Goal: Task Accomplishment & Management: Complete application form

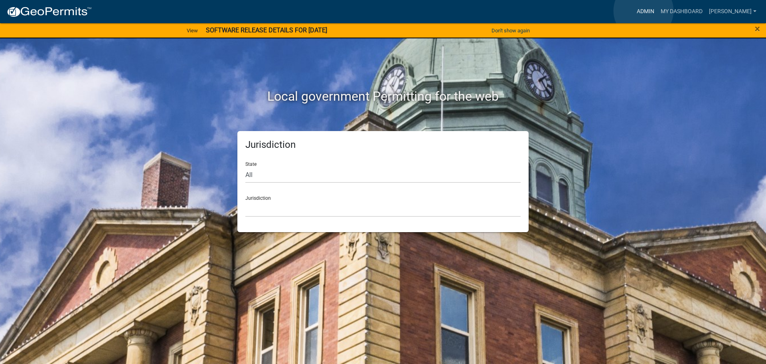
click at [644, 11] on link "Admin" at bounding box center [646, 11] width 24 height 15
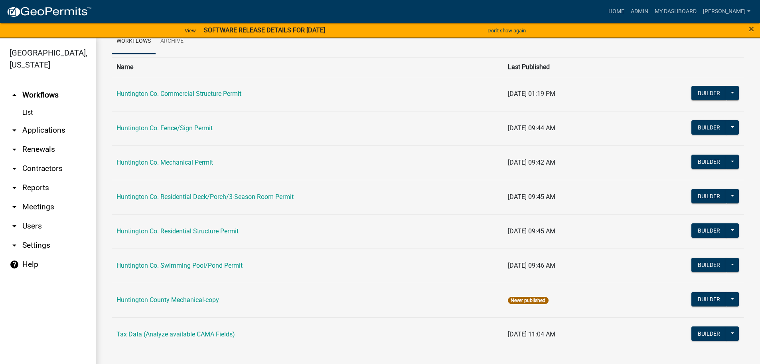
scroll to position [43, 0]
click at [194, 230] on link "Huntington Co. Residential Structure Permit" at bounding box center [178, 231] width 122 height 8
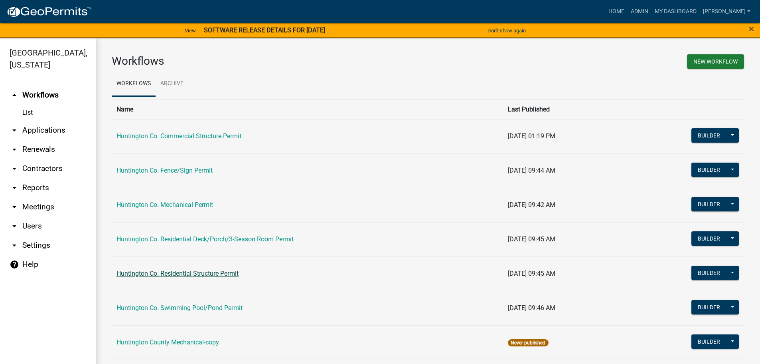
click at [194, 230] on main "Workflows New Workflow Workflows Archive Name Last Published Huntington Co. Com…" at bounding box center [428, 205] width 665 height 335
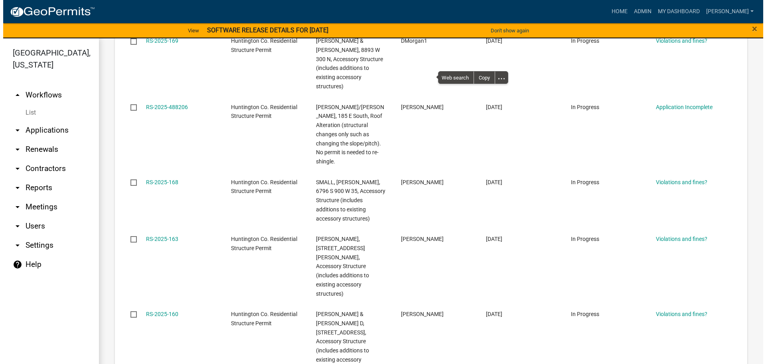
scroll to position [860, 0]
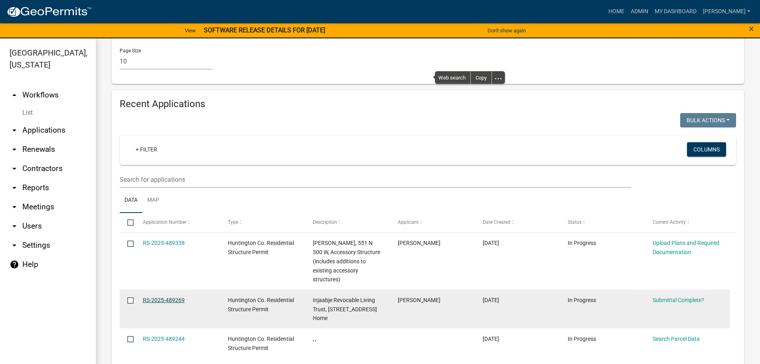
click at [159, 297] on link "RS-2025-489269" at bounding box center [164, 300] width 42 height 6
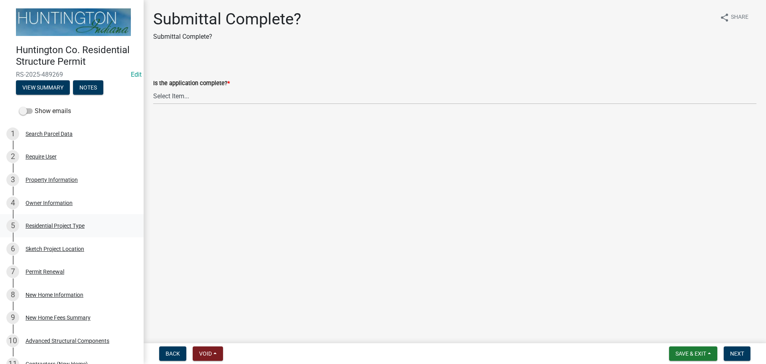
click at [42, 224] on div "Residential Project Type" at bounding box center [55, 226] width 59 height 6
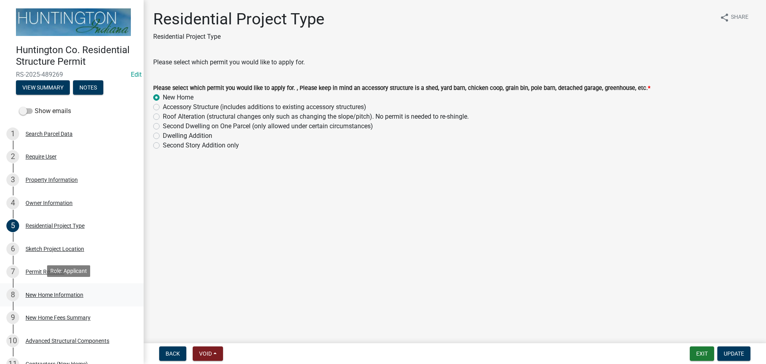
click at [51, 293] on div "New Home Information" at bounding box center [55, 295] width 58 height 6
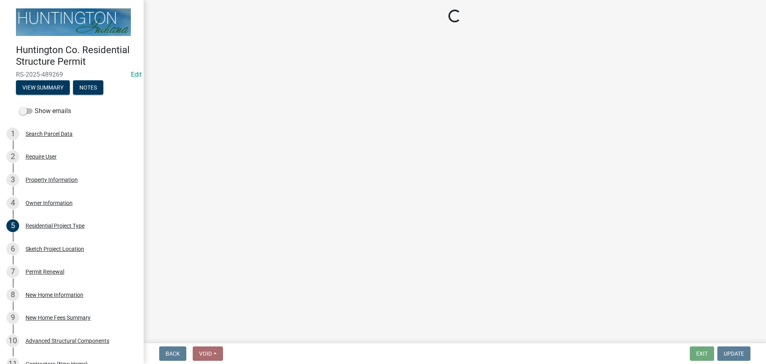
select select "a50e9ddb-1b16-496f-b25c-a9ac2ddf3e7c"
select select "534643a5-49eb-4eef-b055-3574304c1da7"
select select "7ac50c75-bd19-4200-a472-7ff7759bf044"
select select "41a20be5-04ab-4379-9276-11703055c681"
select select "24c45ea2-3849-47b3-9717-f93aad5c98d7"
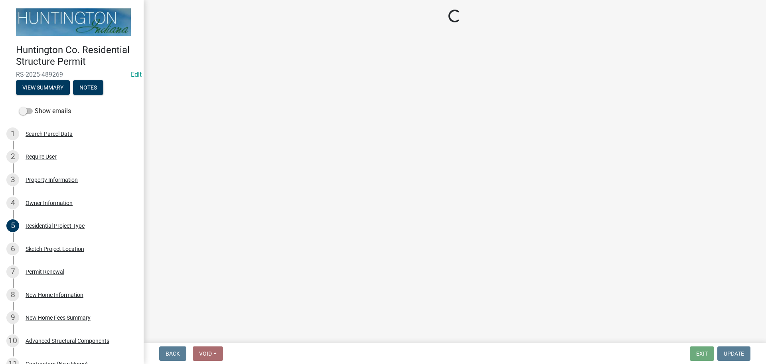
select select "d2a8bd4c-a097-4bce-9a5a-ff12fb5849af"
select select "0af2c62b-a54b-41df-9440-7e06c81f5ee1"
select select "646e68f8-cb8e-4a5e-b6dd-3f1cf63f7a97"
select select "c6bca56a-65ef-4235-b2fa-5e9dc560a56e"
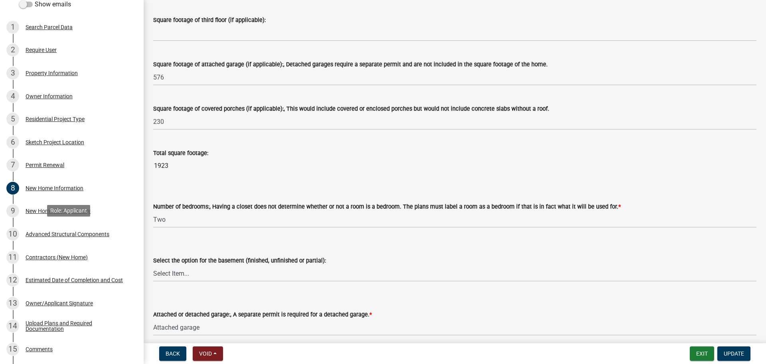
scroll to position [245, 0]
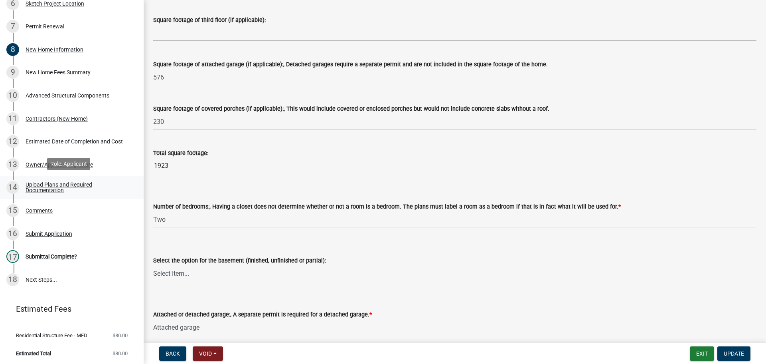
click at [50, 184] on div "Upload Plans and Required Documentation" at bounding box center [78, 187] width 105 height 11
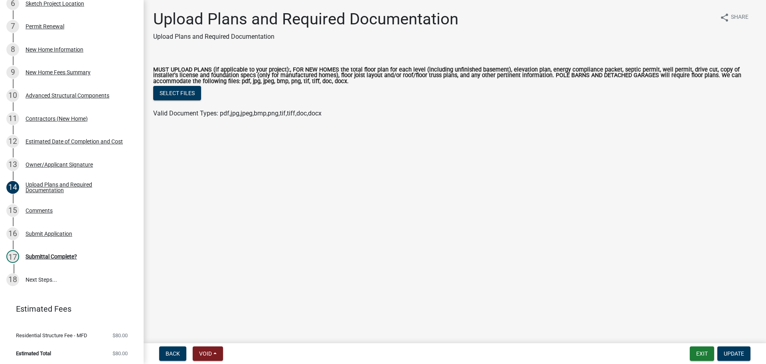
click at [202, 113] on span "Valid Document Types: pdf,jpg,jpeg,bmp,png,tif,tiff,doc,docx" at bounding box center [237, 113] width 168 height 8
click at [200, 113] on span "Valid Document Types: pdf,jpg,jpeg,bmp,png,tif,tiff,doc,docx" at bounding box center [237, 113] width 168 height 8
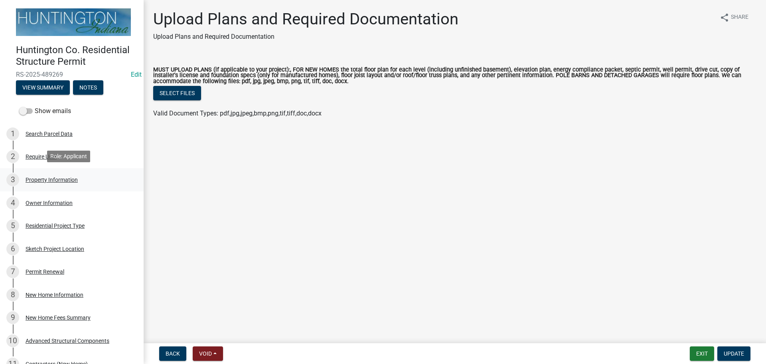
click at [52, 178] on div "Property Information" at bounding box center [52, 180] width 52 height 6
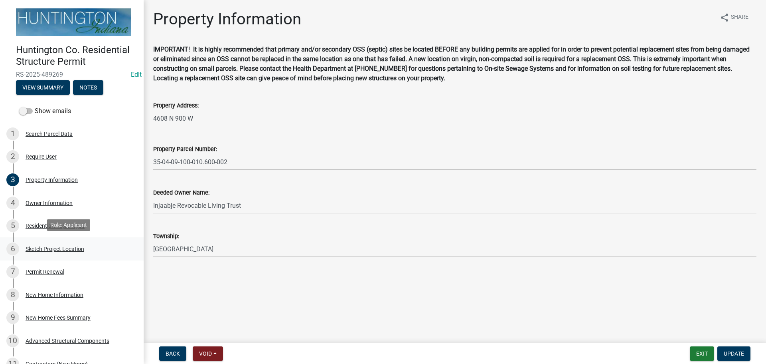
click at [52, 242] on div "6 Sketch Project Location" at bounding box center [68, 248] width 125 height 13
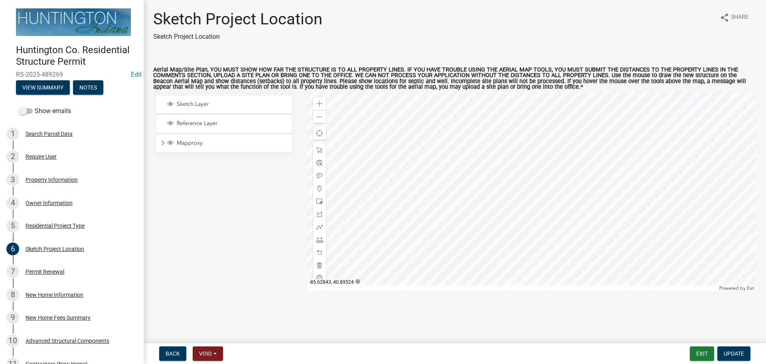
click at [429, 176] on div at bounding box center [532, 191] width 450 height 200
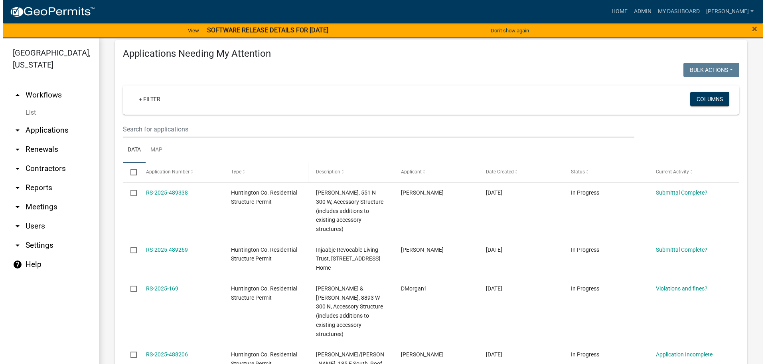
scroll to position [80, 0]
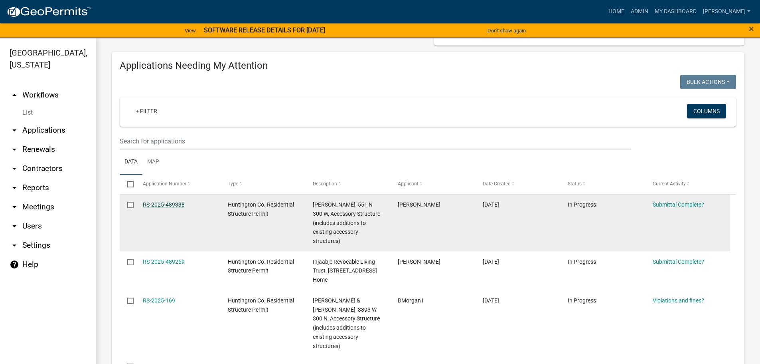
click at [164, 201] on link "RS-2025-489338" at bounding box center [164, 204] width 42 height 6
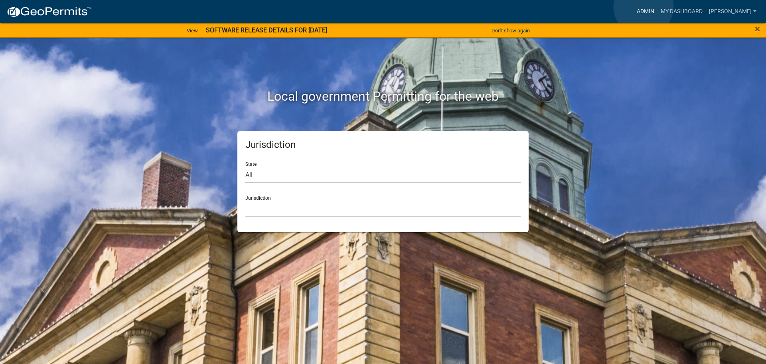
click at [644, 7] on link "Admin" at bounding box center [646, 11] width 24 height 15
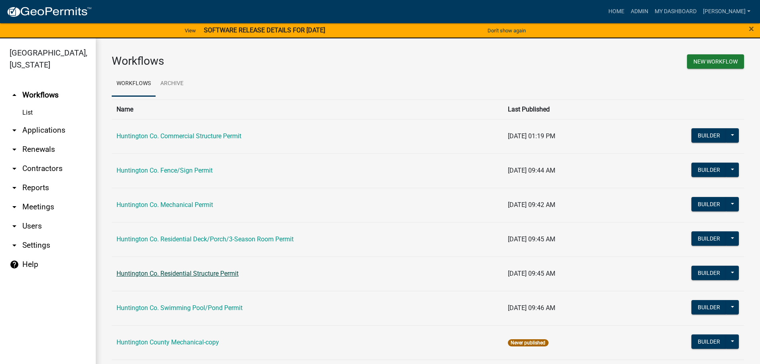
click at [180, 273] on link "Huntington Co. Residential Structure Permit" at bounding box center [178, 273] width 122 height 8
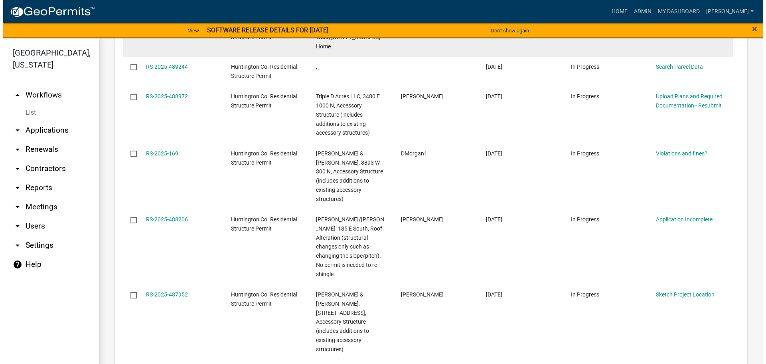
scroll to position [1137, 0]
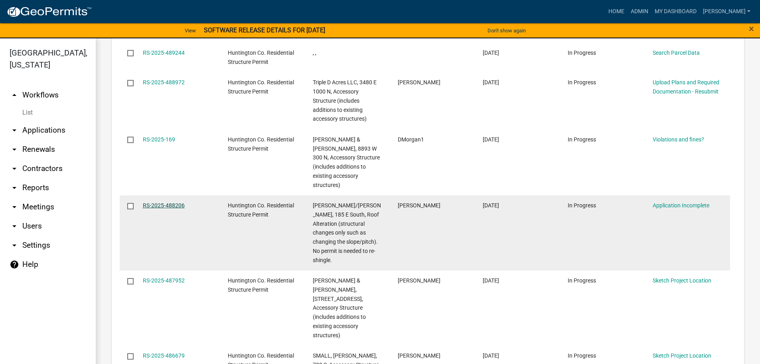
click at [155, 202] on link "RS-2025-488206" at bounding box center [164, 205] width 42 height 6
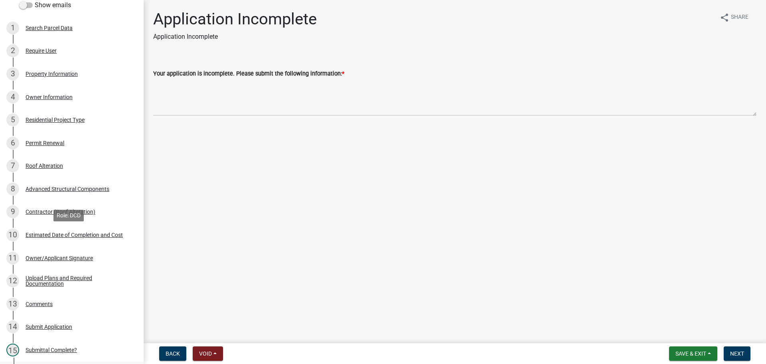
scroll to position [239, 0]
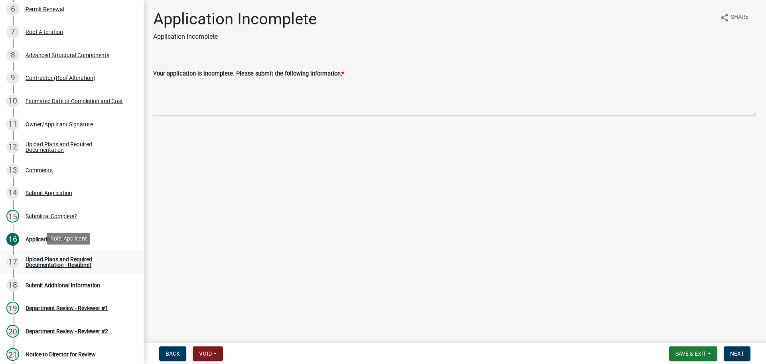
click at [55, 259] on div "Upload Plans and Required Documentation - Resubmit" at bounding box center [78, 261] width 105 height 11
click at [54, 256] on div "Upload Plans and Required Documentation - Resubmit" at bounding box center [78, 261] width 105 height 11
click at [53, 285] on div "Submit Additional Information" at bounding box center [63, 285] width 75 height 6
click at [53, 284] on div "Submit Additional Information" at bounding box center [63, 285] width 75 height 6
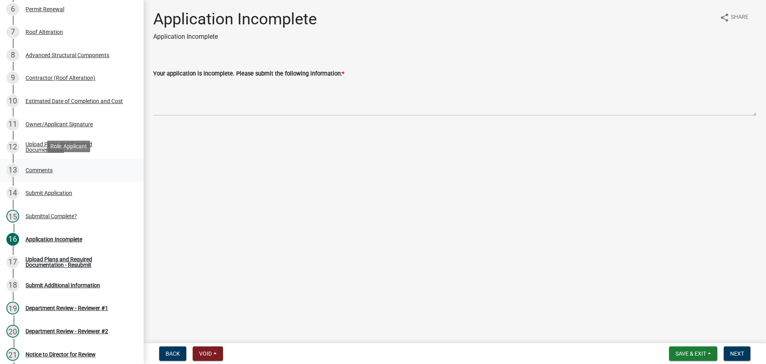
click at [44, 167] on div "Comments" at bounding box center [39, 170] width 27 height 6
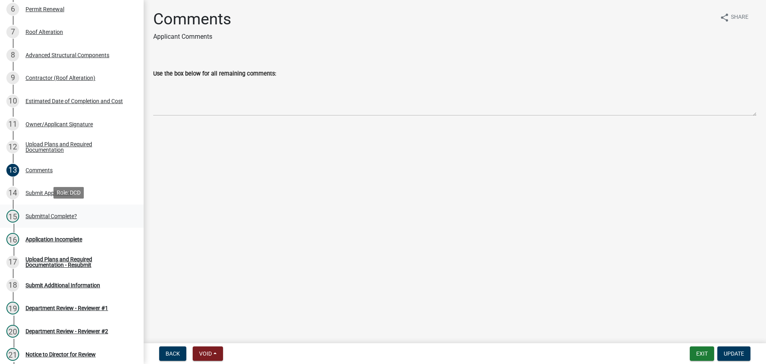
click at [42, 215] on div "Submittal Complete?" at bounding box center [51, 216] width 51 height 6
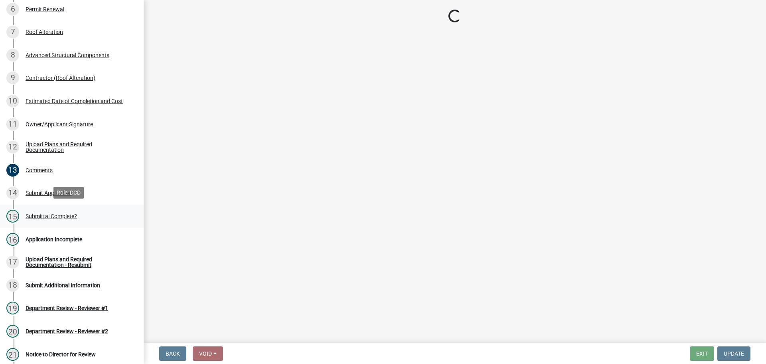
select select "315ce2df-ff16-4327-84fc-1d1503341e6e"
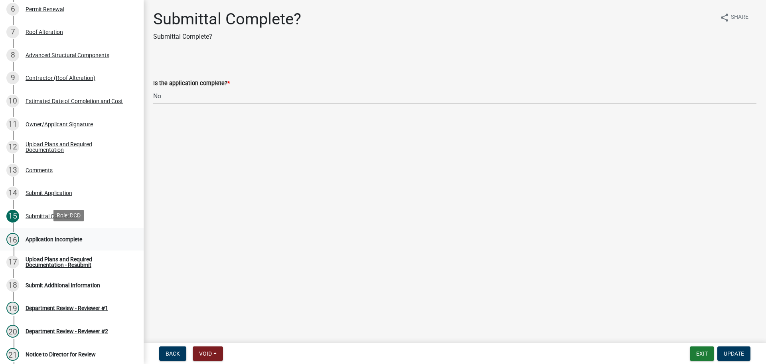
click at [45, 236] on div "Application Incomplete" at bounding box center [54, 239] width 57 height 6
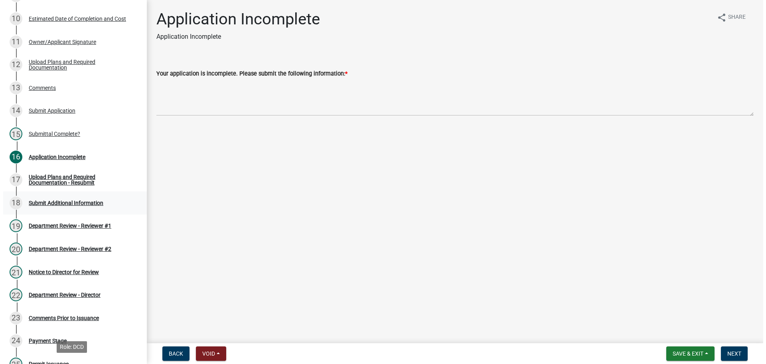
scroll to position [299, 0]
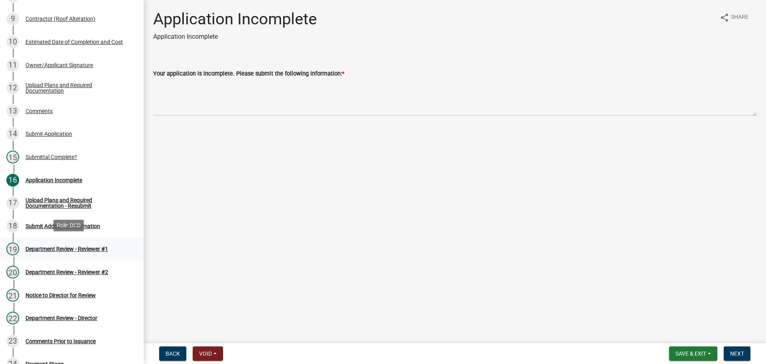
click at [58, 246] on div "Department Review - Reviewer #1" at bounding box center [67, 249] width 83 height 6
click at [53, 227] on div "18 Submit Additional Information" at bounding box center [68, 226] width 125 height 13
click at [44, 177] on div "Application Incomplete" at bounding box center [54, 180] width 57 height 6
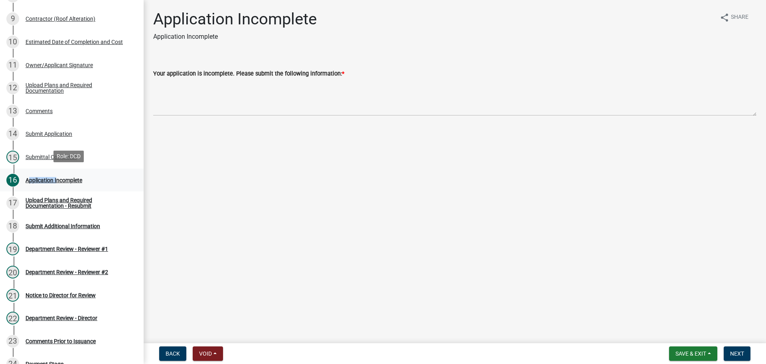
click at [44, 177] on div "Application Incomplete" at bounding box center [54, 180] width 57 height 6
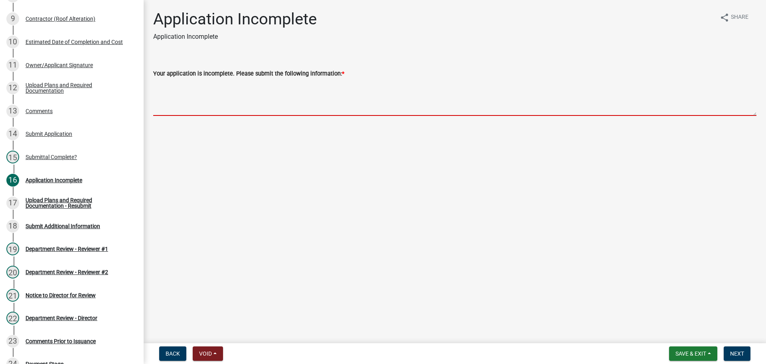
click at [190, 79] on textarea "Your application is incomplete. Please submit the following information: *" at bounding box center [454, 97] width 603 height 38
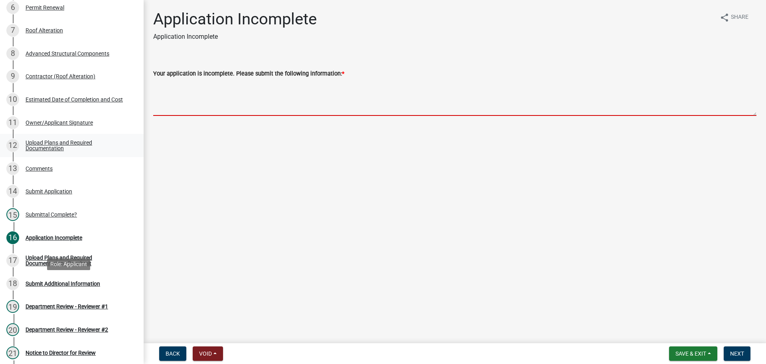
scroll to position [99, 0]
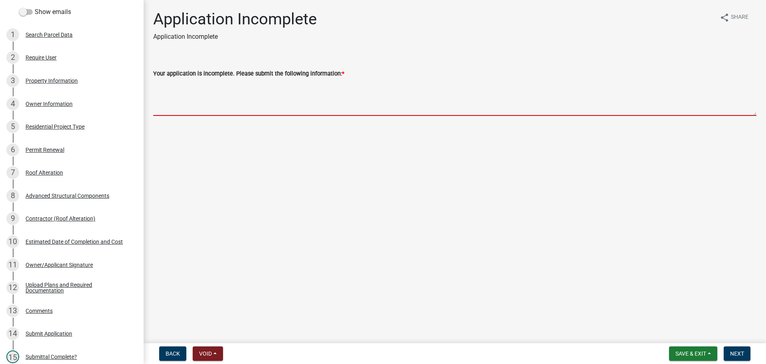
drag, startPoint x: 194, startPoint y: 99, endPoint x: 257, endPoint y: 90, distance: 63.4
click at [194, 99] on textarea "Your application is incomplete. Please submit the following information: *" at bounding box center [454, 97] width 603 height 38
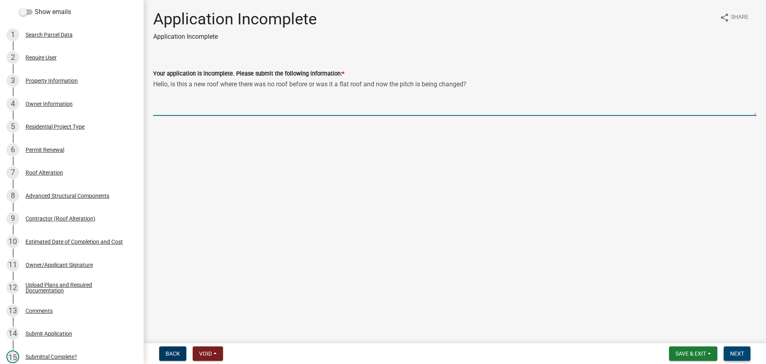
type textarea "Hello, is this a new roof where there was no roof before or was it a flat roof …"
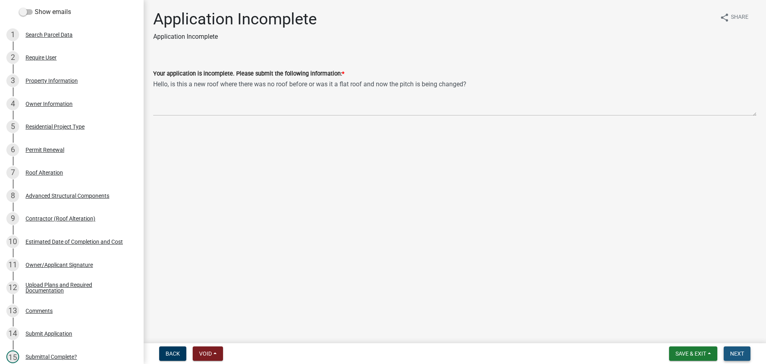
click at [747, 355] on button "Next" at bounding box center [737, 353] width 27 height 14
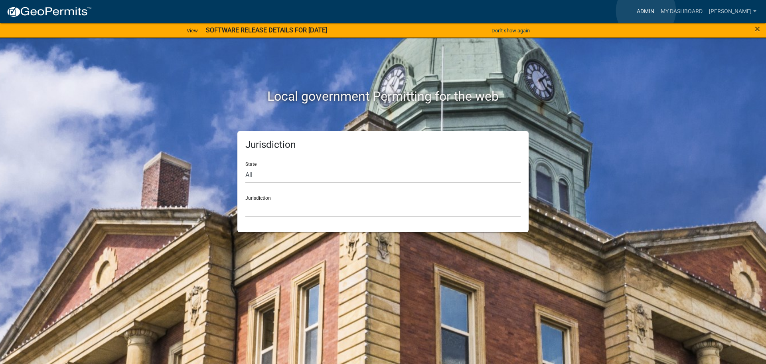
click at [646, 11] on link "Admin" at bounding box center [646, 11] width 24 height 15
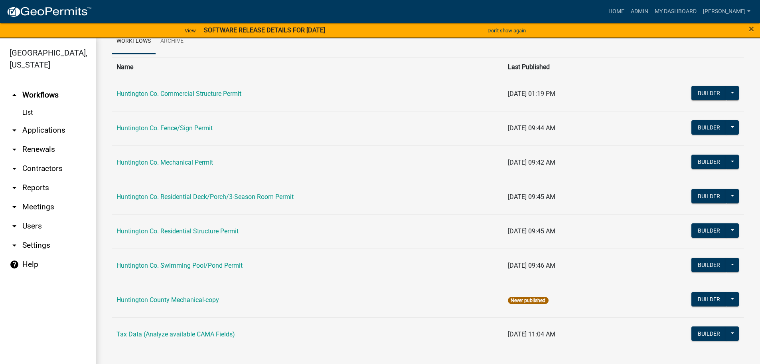
scroll to position [43, 0]
click at [204, 230] on link "Huntington Co. Residential Structure Permit" at bounding box center [178, 231] width 122 height 8
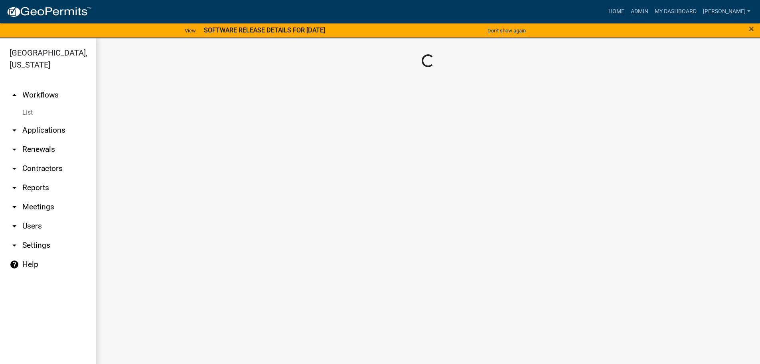
click at [204, 230] on main "Loading..." at bounding box center [428, 205] width 665 height 335
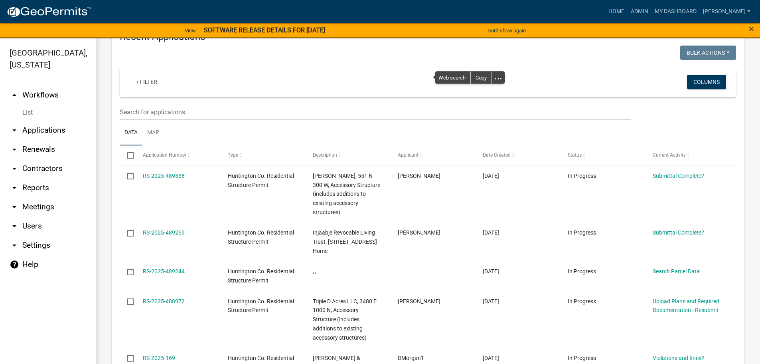
scroll to position [882, 0]
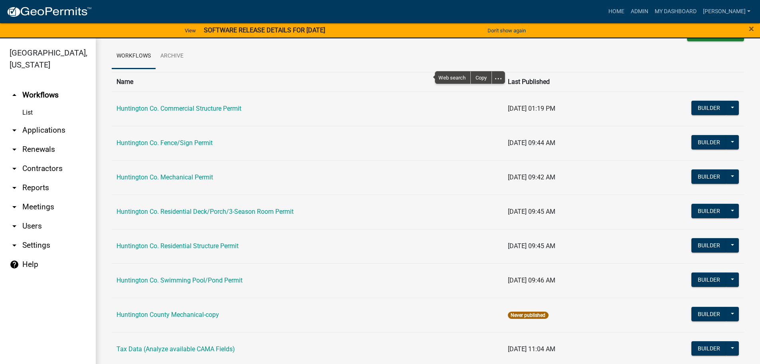
scroll to position [43, 0]
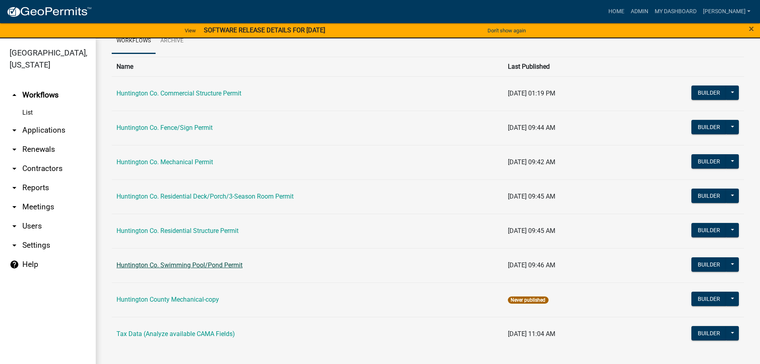
click at [162, 263] on link "Huntington Co. Swimming Pool/Pond Permit" at bounding box center [180, 265] width 126 height 8
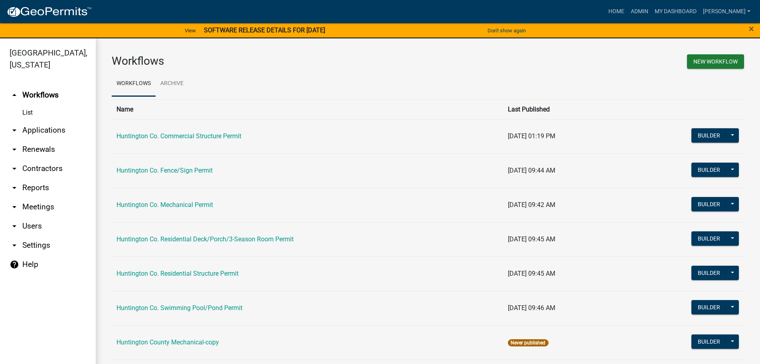
click at [162, 263] on main "Workflows New Workflow Workflows Archive Name Last Published Huntington Co. Com…" at bounding box center [428, 205] width 665 height 335
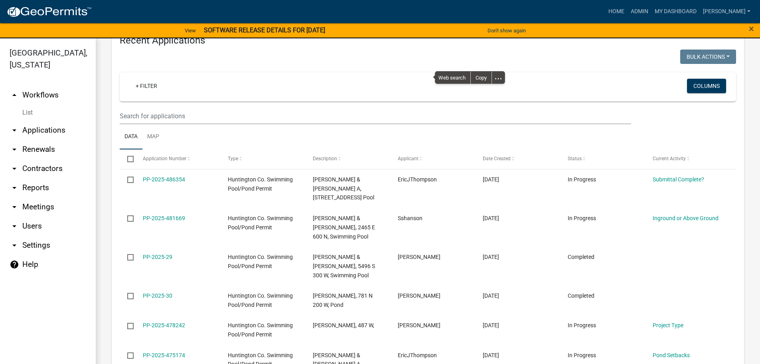
scroll to position [83, 0]
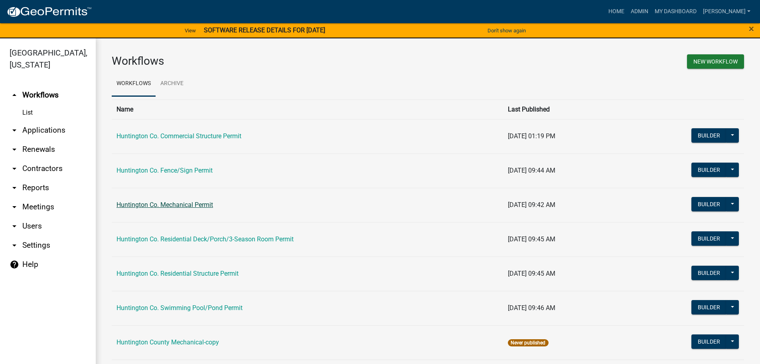
click at [170, 204] on link "Huntington Co. Mechanical Permit" at bounding box center [165, 205] width 97 height 8
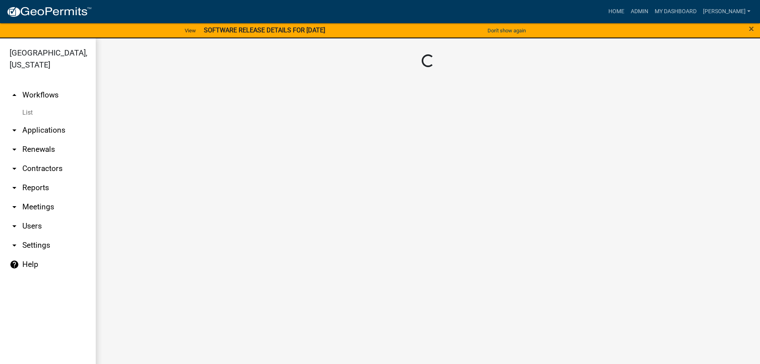
click at [170, 204] on main "Loading..." at bounding box center [428, 205] width 665 height 335
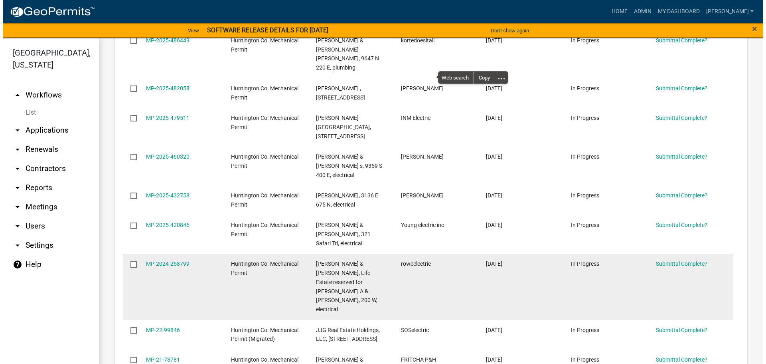
scroll to position [239, 0]
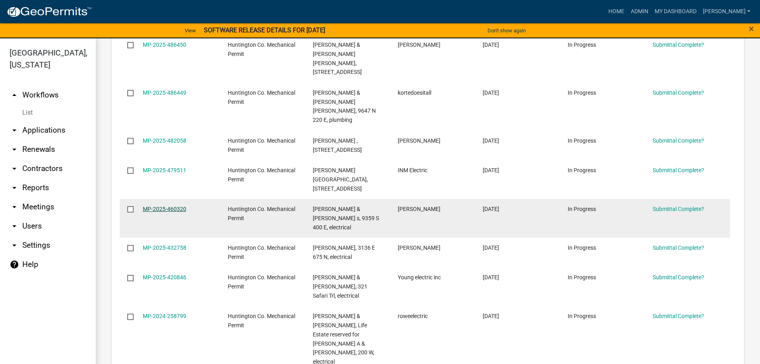
click at [162, 206] on link "MP-2025-460320" at bounding box center [165, 209] width 44 height 6
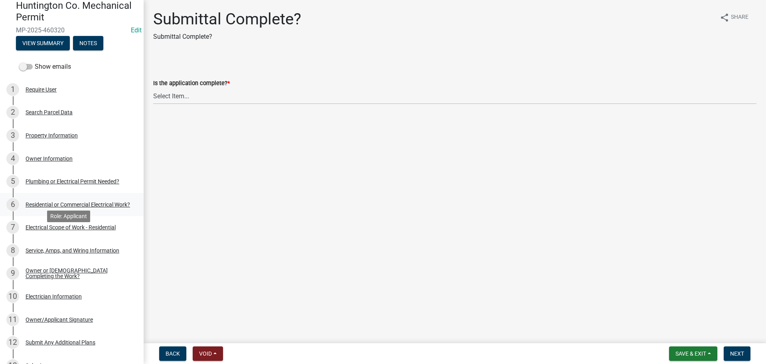
scroll to position [80, 0]
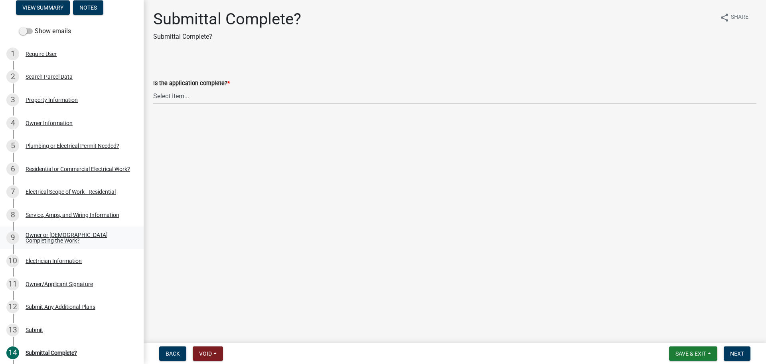
click at [45, 232] on div "Owner or [DEMOGRAPHIC_DATA] Completing the Work?" at bounding box center [78, 237] width 105 height 11
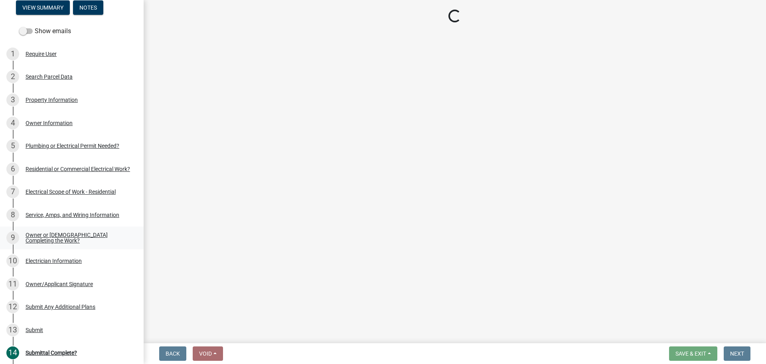
select select "408e0cf4-d53f-4268-b860-e8792218a171"
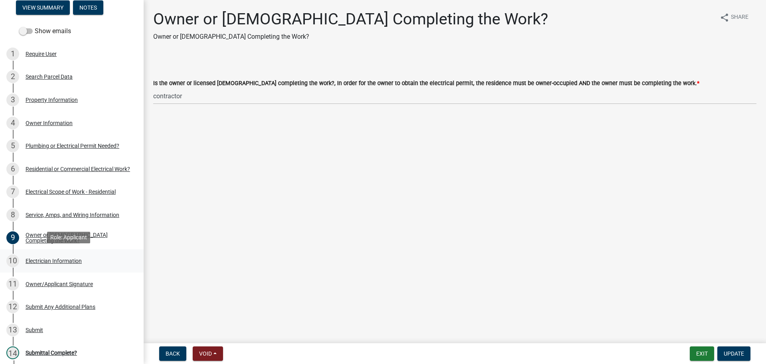
click at [47, 259] on div "Electrician Information" at bounding box center [54, 261] width 56 height 6
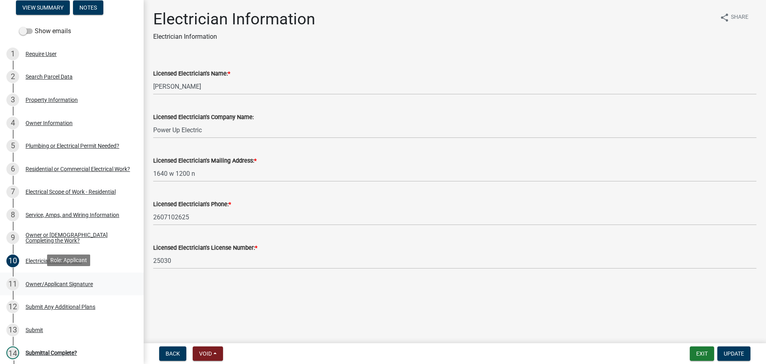
click at [48, 281] on div "Owner/Applicant Signature" at bounding box center [59, 284] width 67 height 6
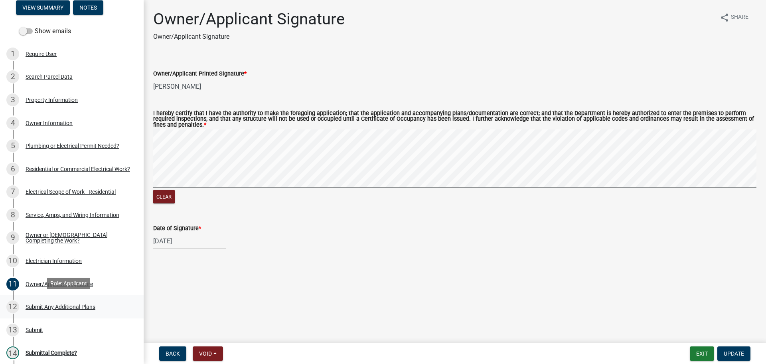
click at [49, 304] on div "Submit Any Additional Plans" at bounding box center [61, 307] width 70 height 6
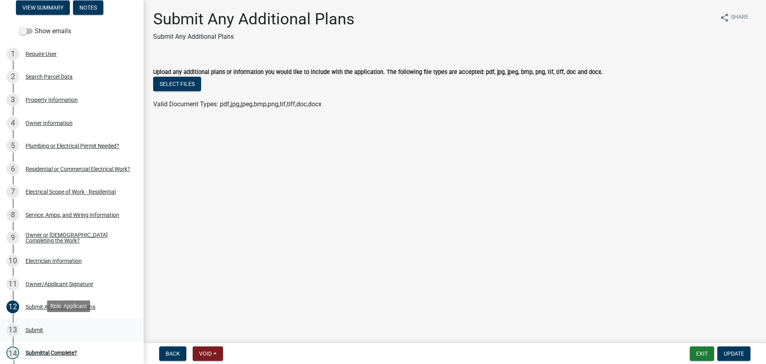
click at [36, 327] on div "Submit" at bounding box center [35, 330] width 18 height 6
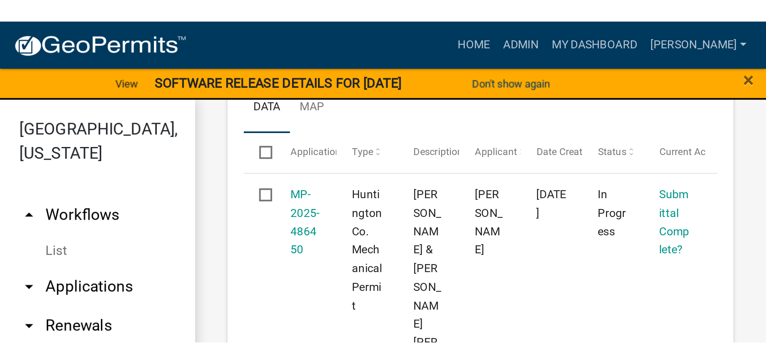
scroll to position [200, 0]
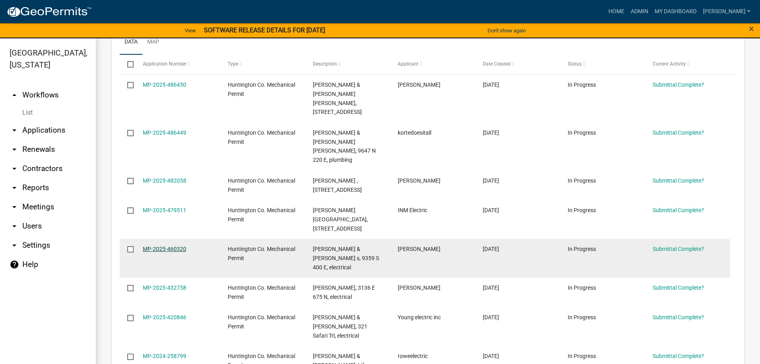
click at [164, 245] on link "MP-2025-460320" at bounding box center [165, 248] width 44 height 6
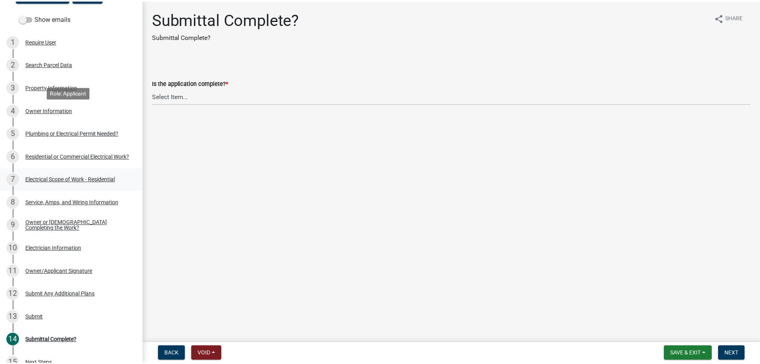
scroll to position [160, 0]
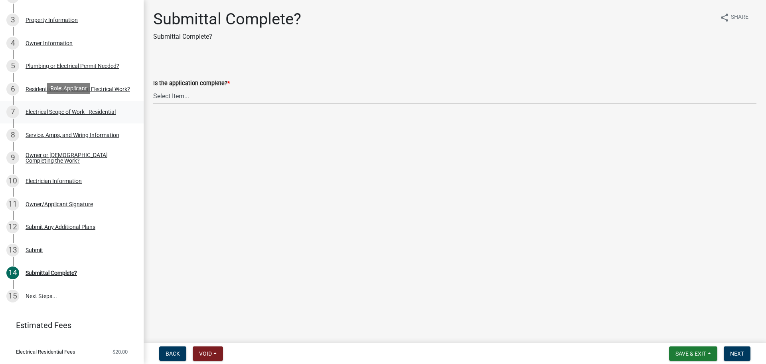
click at [65, 112] on div "Electrical Scope of Work - Residential" at bounding box center [71, 112] width 90 height 6
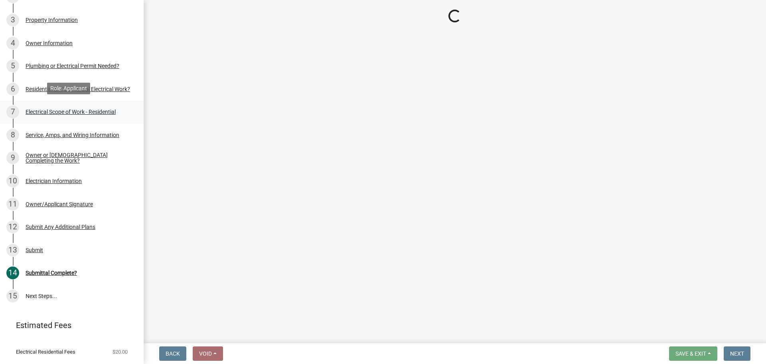
select select "a9d57b13-39a8-465e-88f6-405ef56ec5b9"
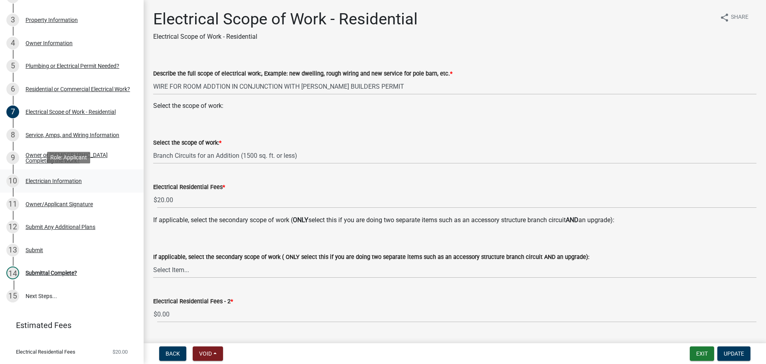
click at [48, 179] on div "Electrician Information" at bounding box center [54, 181] width 56 height 6
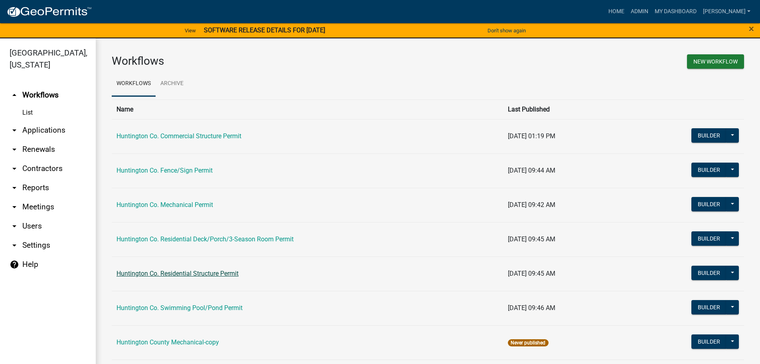
click at [202, 273] on link "Huntington Co. Residential Structure Permit" at bounding box center [178, 273] width 122 height 8
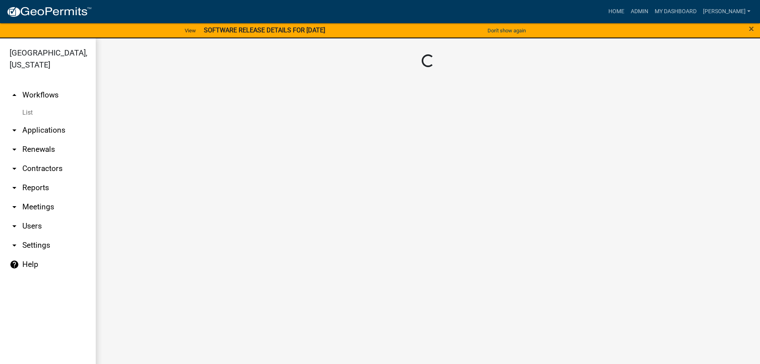
click at [202, 273] on main "Loading..." at bounding box center [428, 205] width 665 height 335
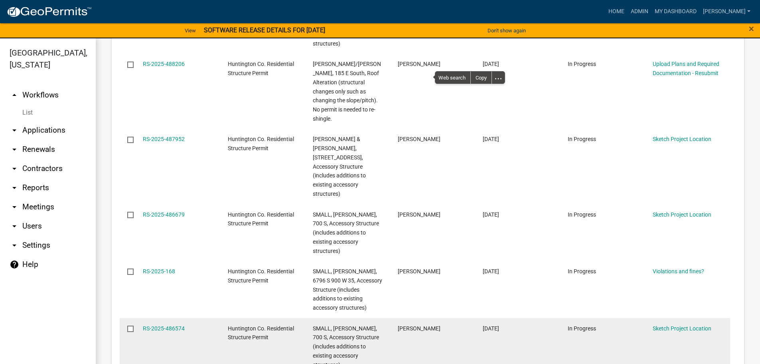
scroll to position [1269, 0]
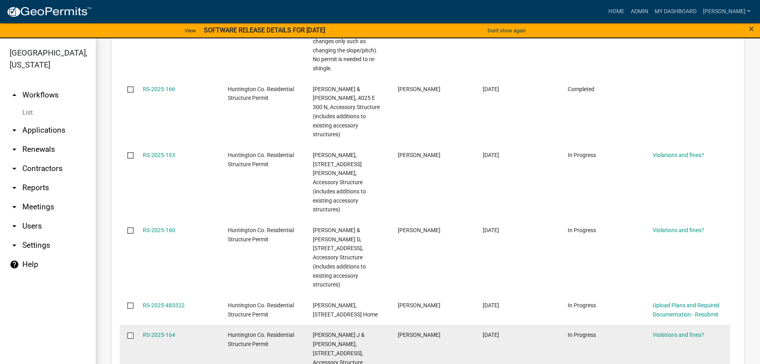
scroll to position [1305, 0]
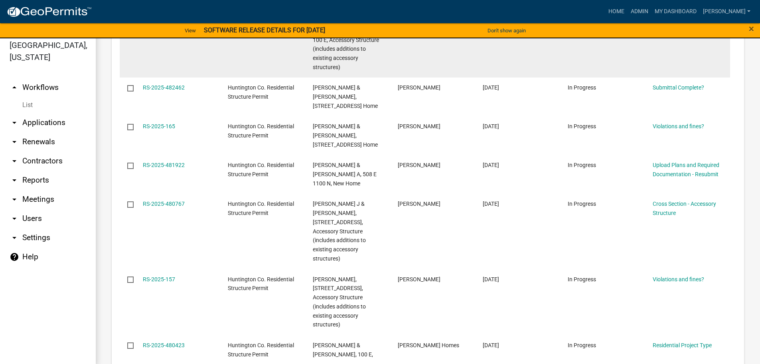
scroll to position [10, 0]
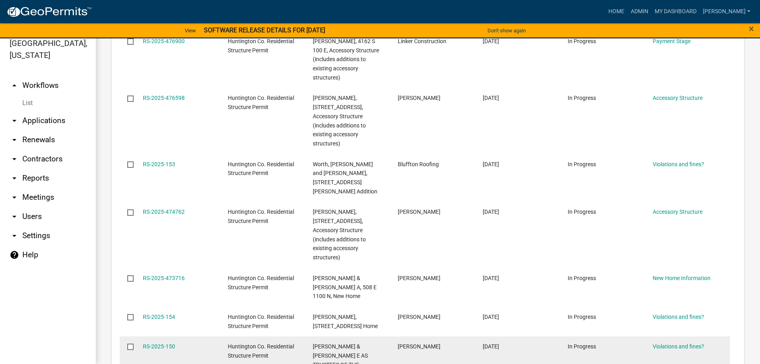
scroll to position [1233, 0]
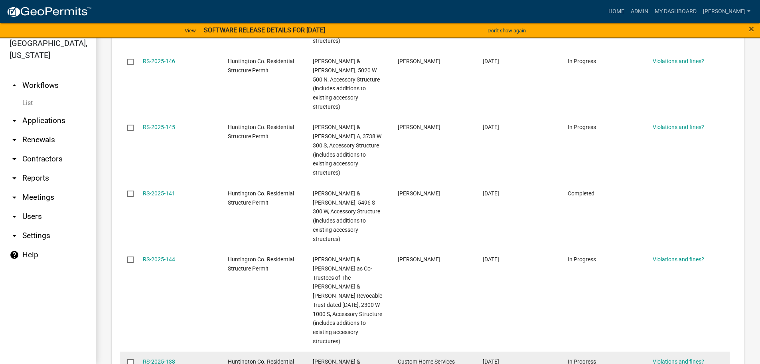
scroll to position [1351, 0]
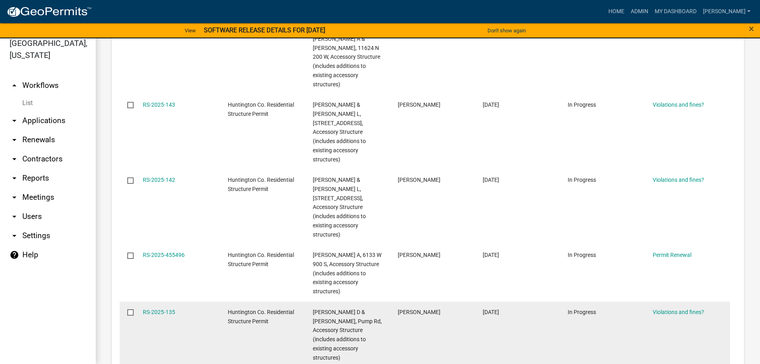
scroll to position [1342, 0]
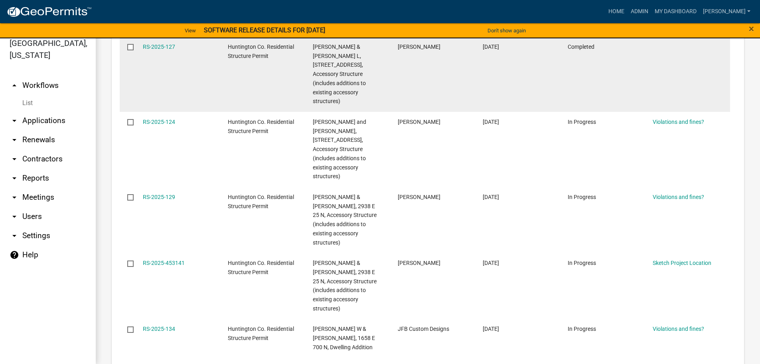
scroll to position [1193, 0]
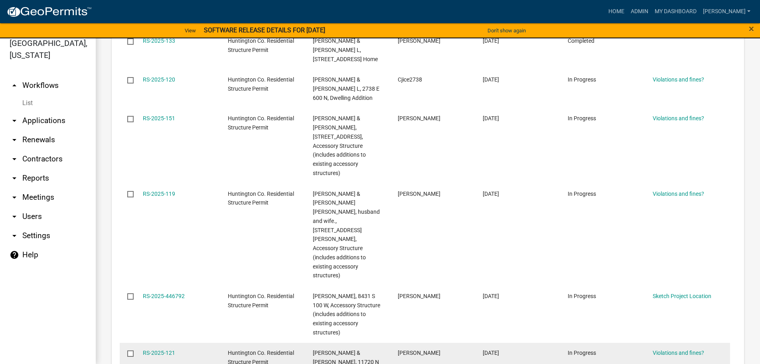
scroll to position [1287, 0]
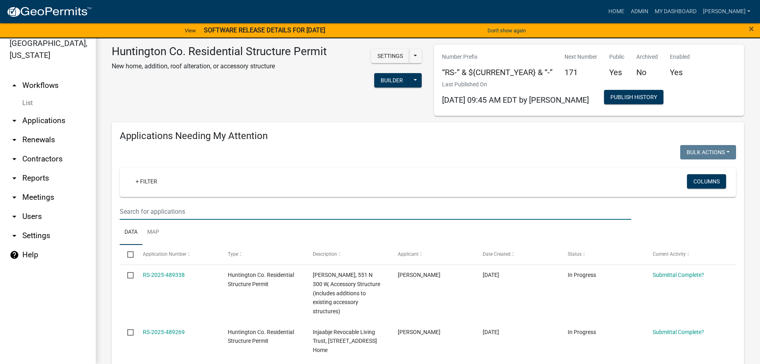
click at [141, 211] on input "text" at bounding box center [376, 211] width 512 height 16
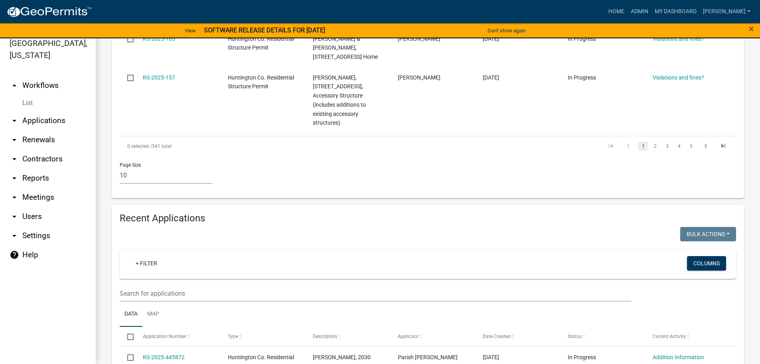
scroll to position [798, 0]
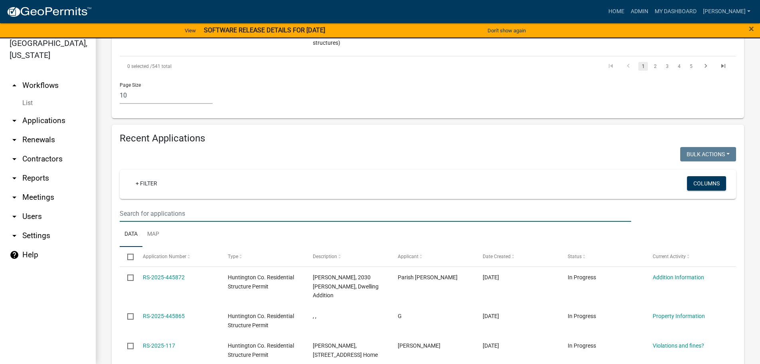
click at [129, 205] on input "text" at bounding box center [376, 213] width 512 height 16
type input "bradford"
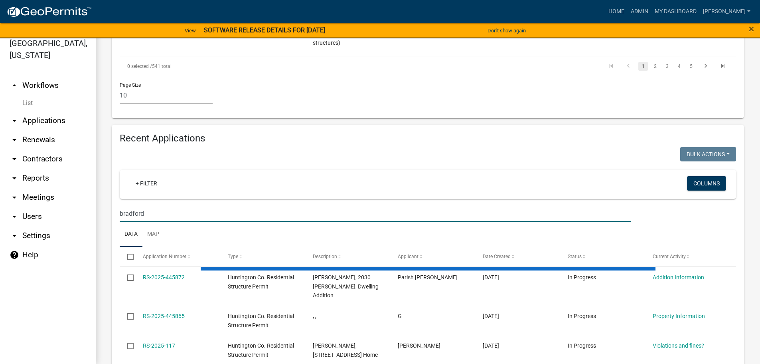
scroll to position [762, 0]
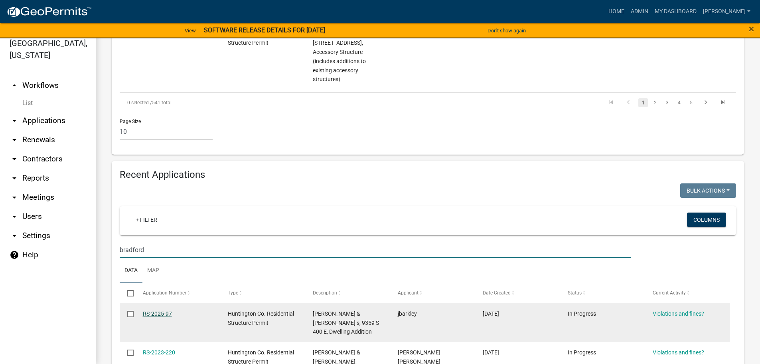
click at [159, 310] on link "RS-2025-97" at bounding box center [157, 313] width 29 height 6
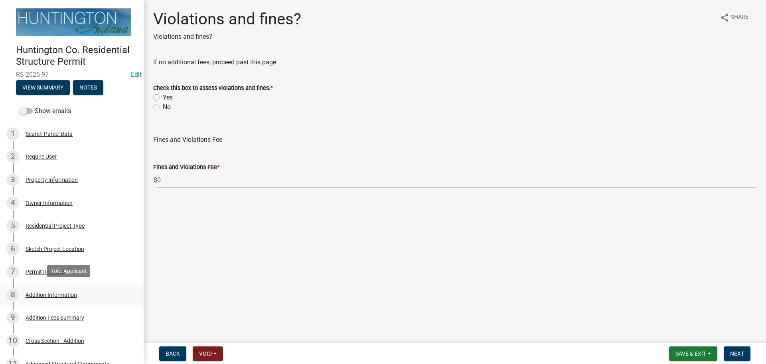
click at [47, 292] on div "Addition Information" at bounding box center [51, 295] width 51 height 6
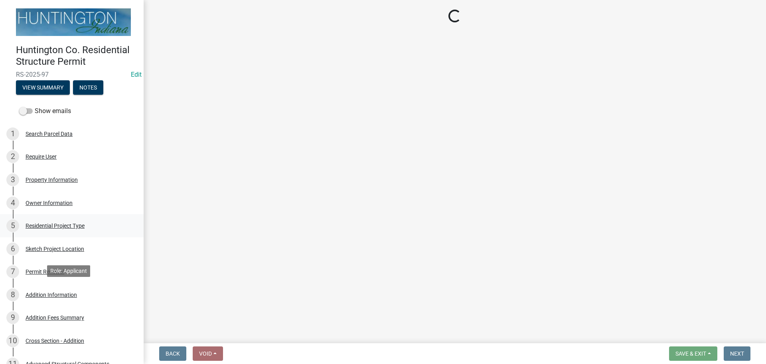
select select "08b53334-7c23-4147-8643-17c340f4b7b0"
select select "0d69502e-7684-42b5-b05f-33ce7dfc794a"
select select "1ed15bd7-a0cf-452a-a007-7eee043dbdd2"
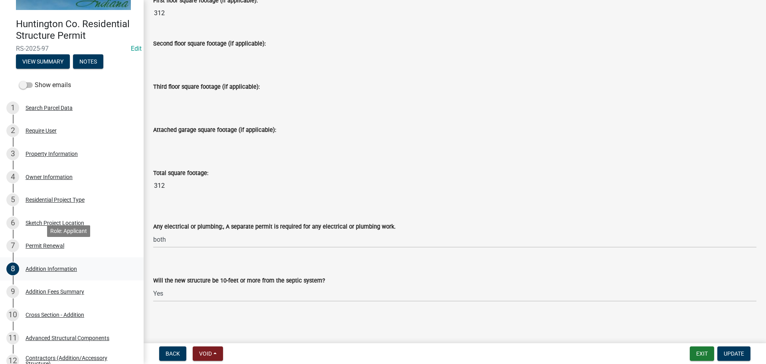
scroll to position [40, 0]
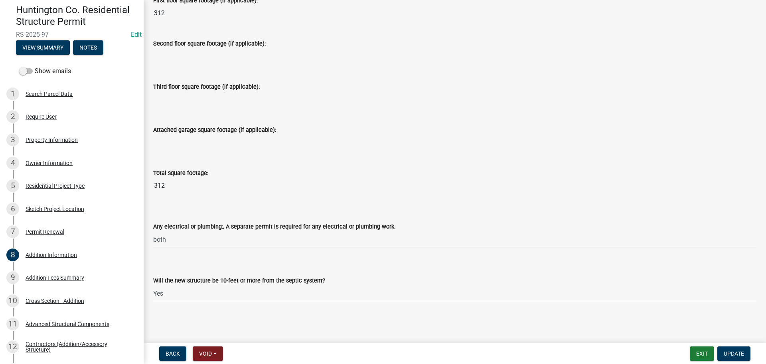
click at [468, 158] on div "Total square footage: 312" at bounding box center [454, 175] width 603 height 37
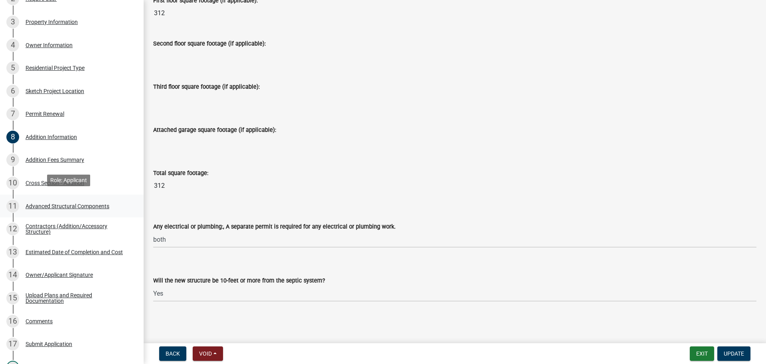
scroll to position [160, 0]
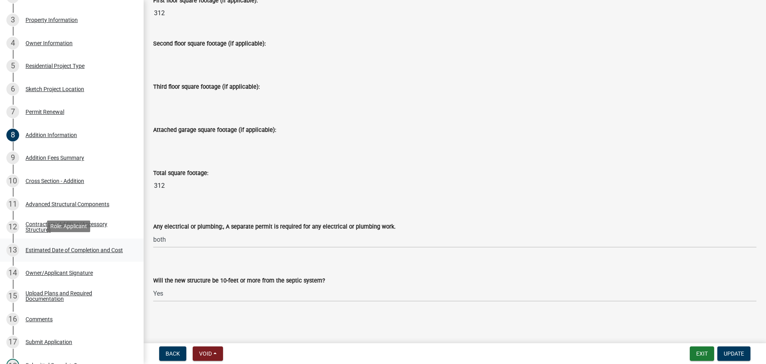
click at [55, 252] on div "13 Estimated Date of Completion and Cost" at bounding box center [68, 249] width 125 height 13
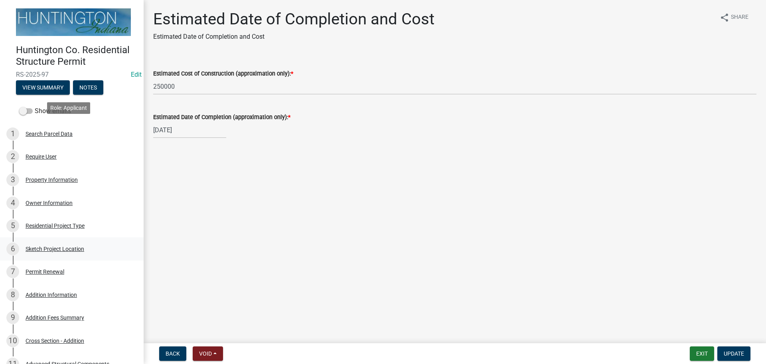
scroll to position [120, 0]
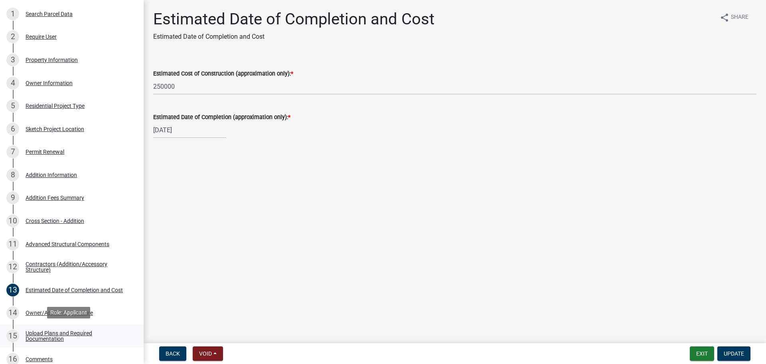
click at [49, 330] on div "Upload Plans and Required Documentation" at bounding box center [78, 335] width 105 height 11
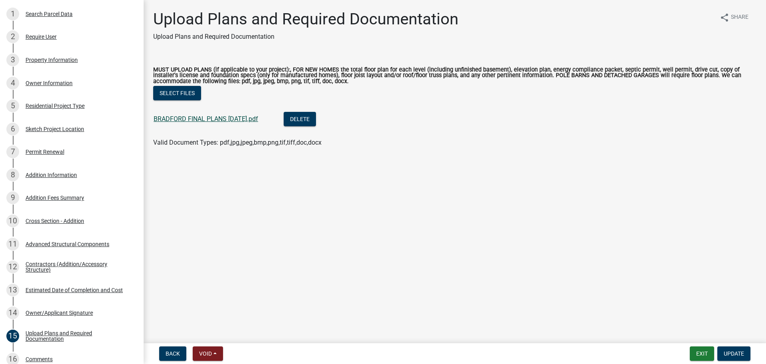
click at [213, 116] on div "BRADFORD FINAL PLANS [DATE].pdf" at bounding box center [212, 120] width 117 height 16
click at [212, 120] on link "BRADFORD FINAL PLANS [DATE].pdf" at bounding box center [206, 119] width 105 height 8
